Goal: Communication & Community: Answer question/provide support

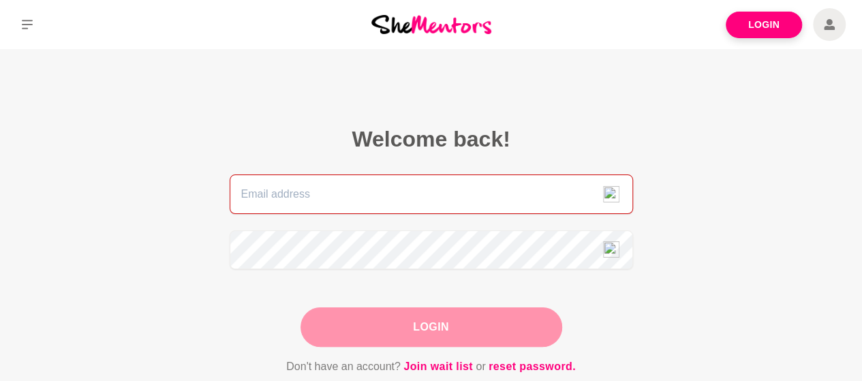
click at [309, 180] on input "email" at bounding box center [431, 194] width 403 height 40
type input "[PERSON_NAME][EMAIL_ADDRESS][DOMAIN_NAME]"
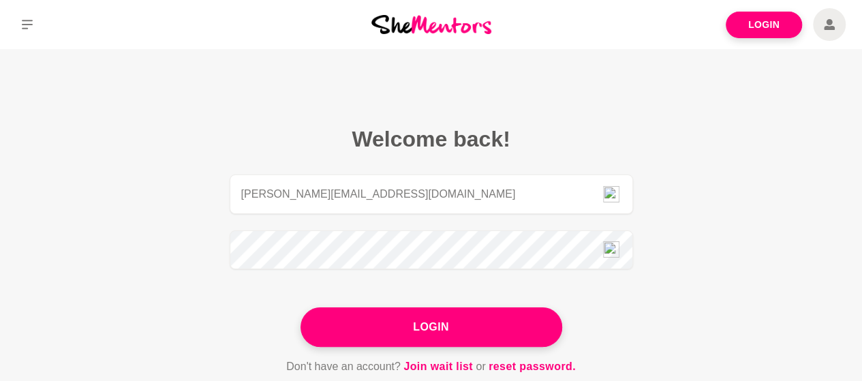
click at [333, 331] on button "Login" at bounding box center [432, 327] width 262 height 40
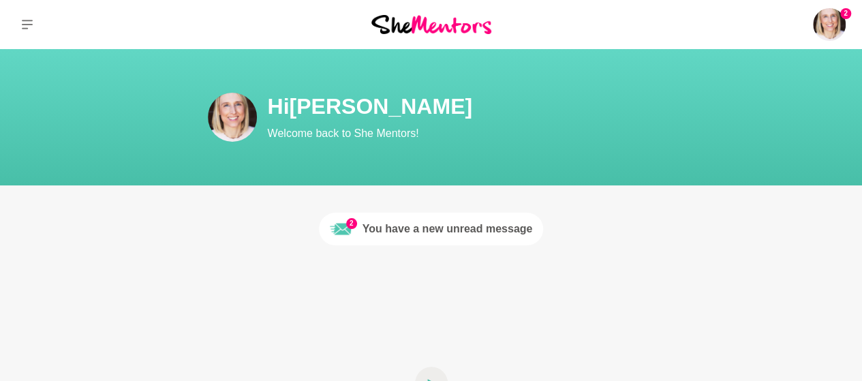
click at [453, 236] on div "You have a new unread message" at bounding box center [448, 229] width 170 height 16
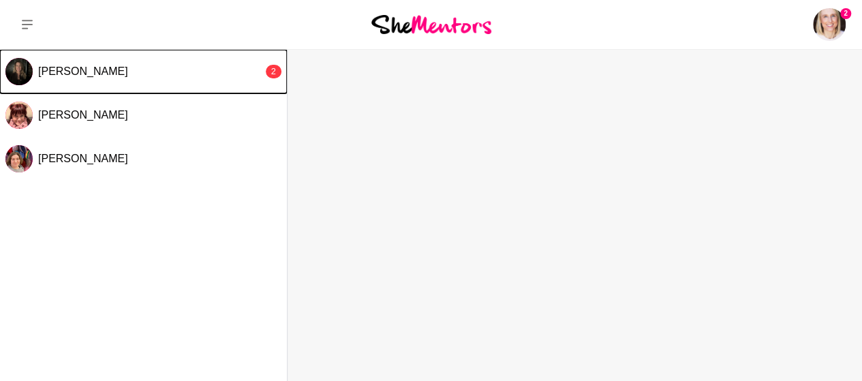
click at [135, 61] on button "[PERSON_NAME] 2" at bounding box center [143, 72] width 287 height 44
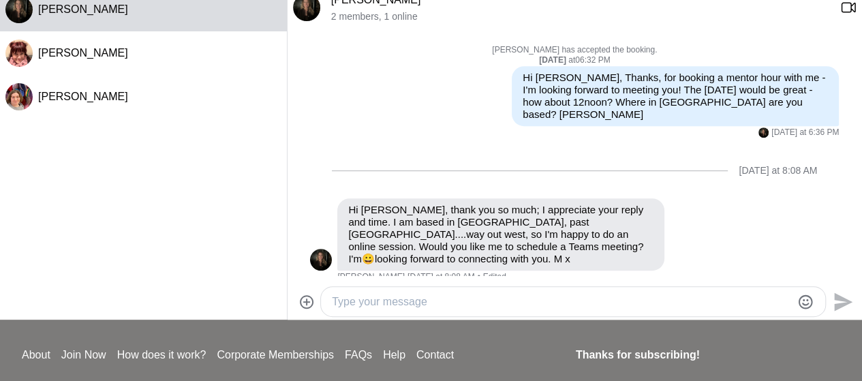
scroll to position [66, 0]
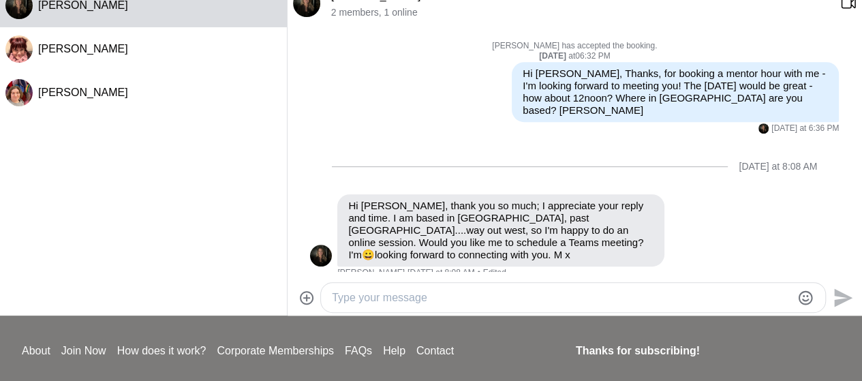
click at [367, 291] on textarea "Type your message" at bounding box center [561, 298] width 459 height 16
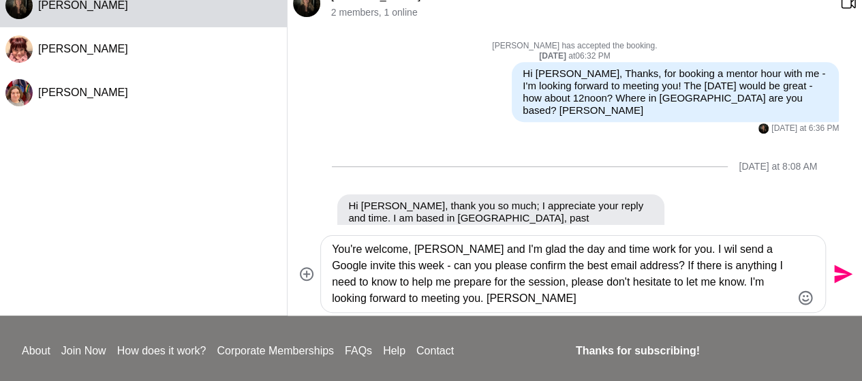
click at [686, 251] on textarea "You're welcome, [PERSON_NAME] and I'm glad the day and time work for you. I wil…" at bounding box center [561, 273] width 459 height 65
click at [479, 292] on textarea "You're welcome, [PERSON_NAME] and I'm glad the day and time work for you. I wil…" at bounding box center [561, 273] width 459 height 65
click at [680, 282] on textarea "You're welcome, [PERSON_NAME] and I'm glad the day and time work for you. I wil…" at bounding box center [561, 273] width 459 height 65
click at [684, 282] on textarea "You're welcome, [PERSON_NAME] and I'm glad the day and time work for you. I wil…" at bounding box center [561, 273] width 459 height 65
click at [740, 265] on textarea "You're welcome, [PERSON_NAME] and I'm glad the day and time work for you. I wil…" at bounding box center [561, 273] width 459 height 65
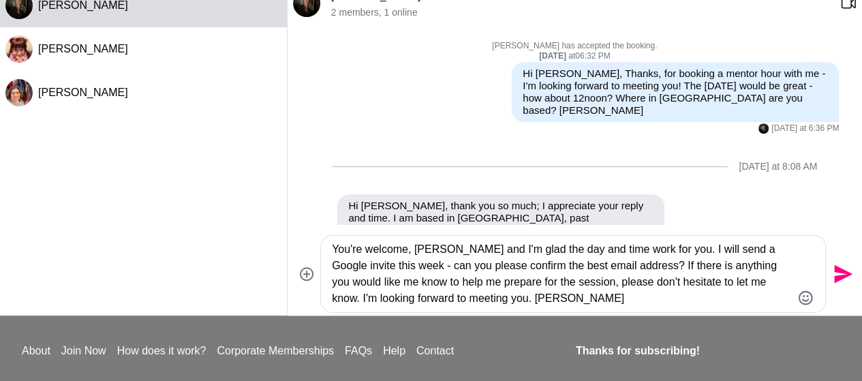
click at [463, 281] on textarea "You're welcome, [PERSON_NAME] and I'm glad the day and time work for you. I wil…" at bounding box center [561, 273] width 459 height 65
click at [486, 306] on textarea "You're welcome, [PERSON_NAME] and I'm glad the day and time work for you. I wil…" at bounding box center [561, 273] width 459 height 65
click at [348, 285] on textarea "You're welcome, [PERSON_NAME] and I'm glad the day and time work for you. I wil…" at bounding box center [561, 273] width 459 height 65
click at [442, 281] on textarea "You're welcome, [PERSON_NAME] and I'm glad the day and time work for you. I wil…" at bounding box center [561, 273] width 459 height 65
click at [637, 306] on textarea "You're welcome, [PERSON_NAME] and I'm glad the day and time work for you. I wil…" at bounding box center [561, 273] width 459 height 65
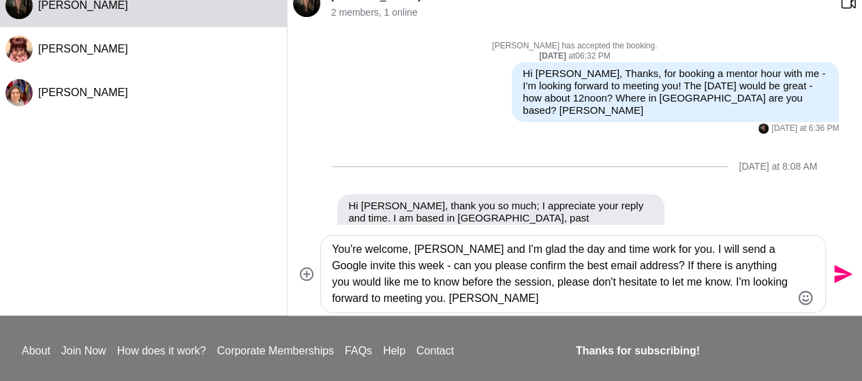
type textarea "You're welcome, [PERSON_NAME] and I'm glad the day and time work for you. I wil…"
click at [836, 266] on icon "Send" at bounding box center [843, 274] width 18 height 18
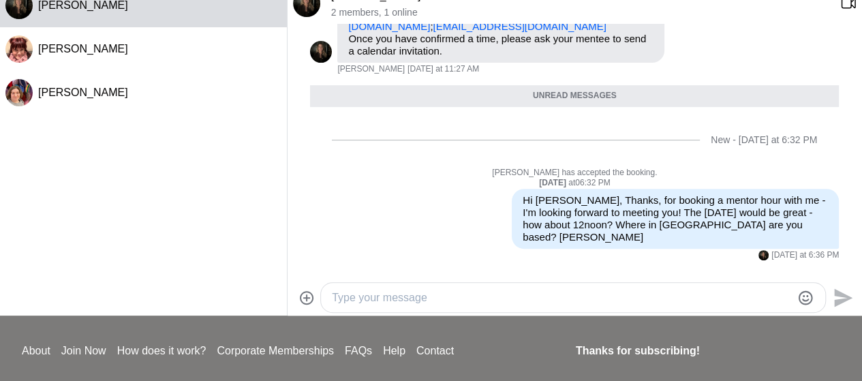
scroll to position [0, 0]
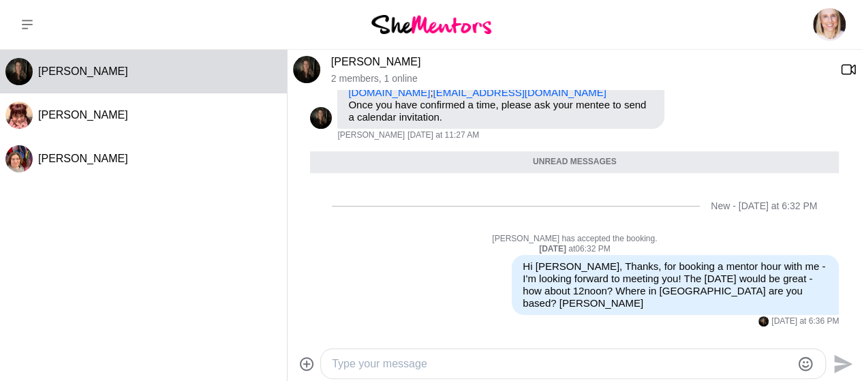
click at [0, 0] on p "Logout" at bounding box center [0, 0] width 0 height 0
